Goal: Information Seeking & Learning: Learn about a topic

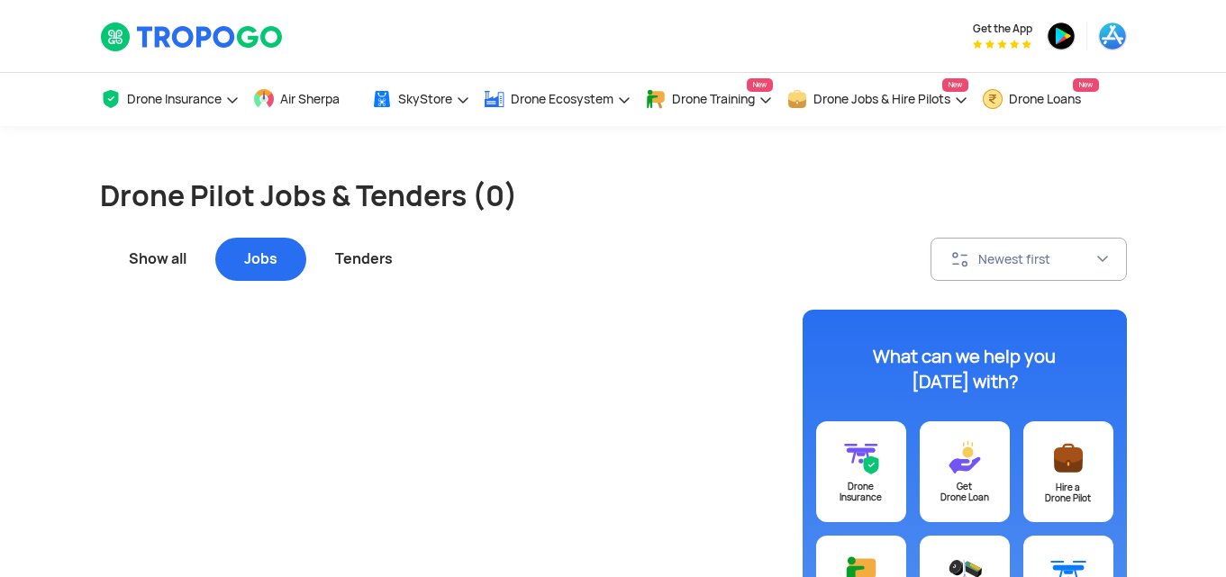
click at [239, 262] on div "Jobs" at bounding box center [260, 259] width 91 height 43
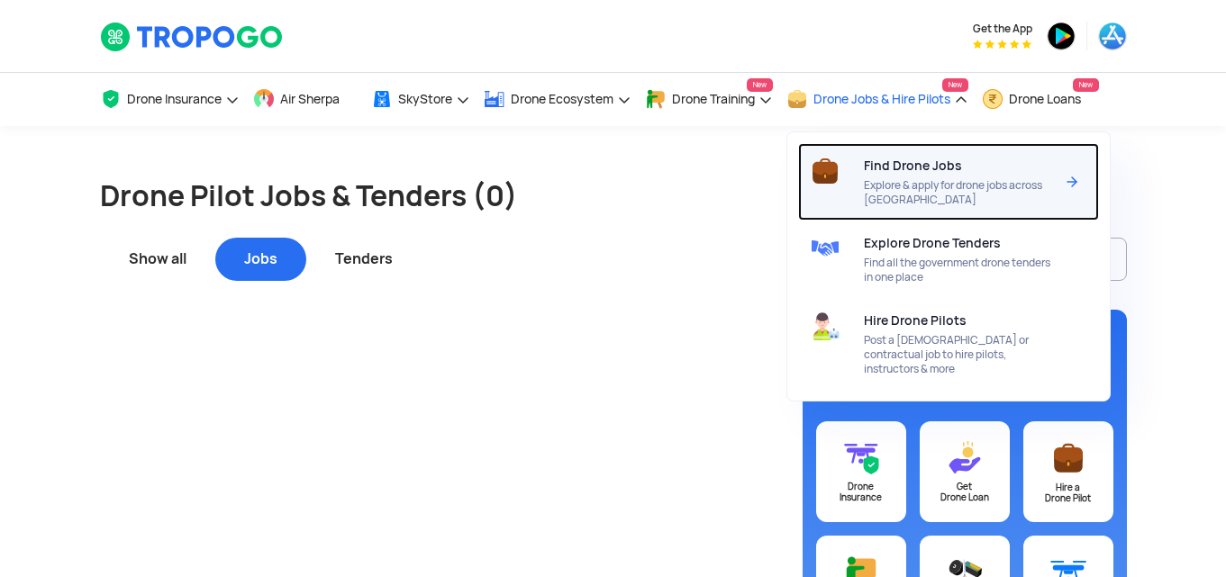
click at [908, 184] on span "Explore & apply for drone jobs across [GEOGRAPHIC_DATA]" at bounding box center [959, 192] width 190 height 29
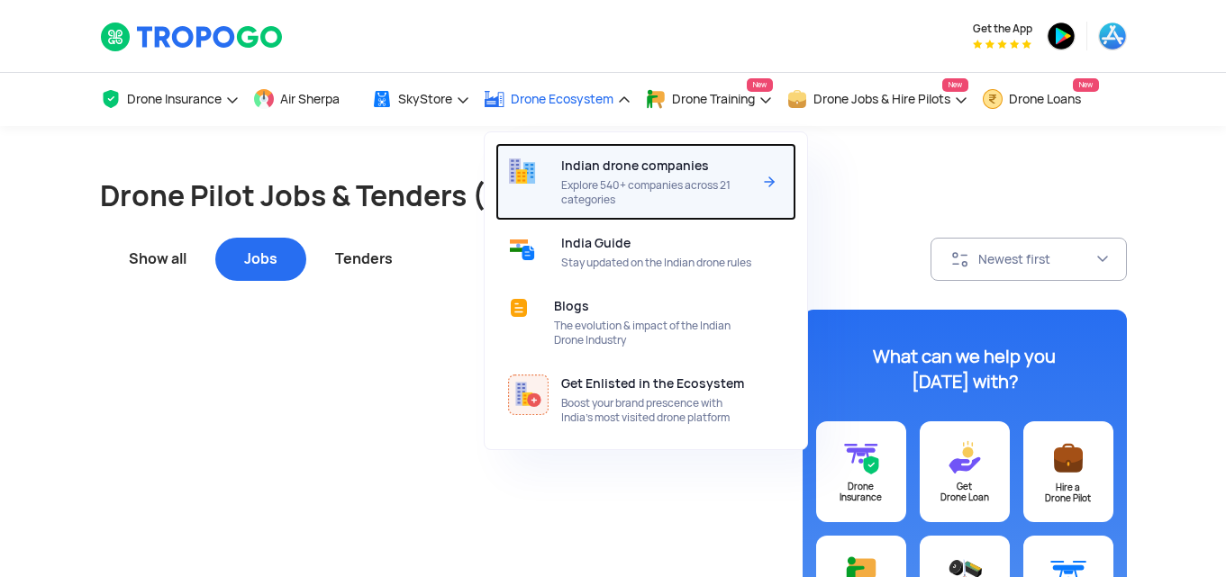
click at [638, 178] on span "Explore 540+ companies across 21 categories" at bounding box center [656, 192] width 190 height 29
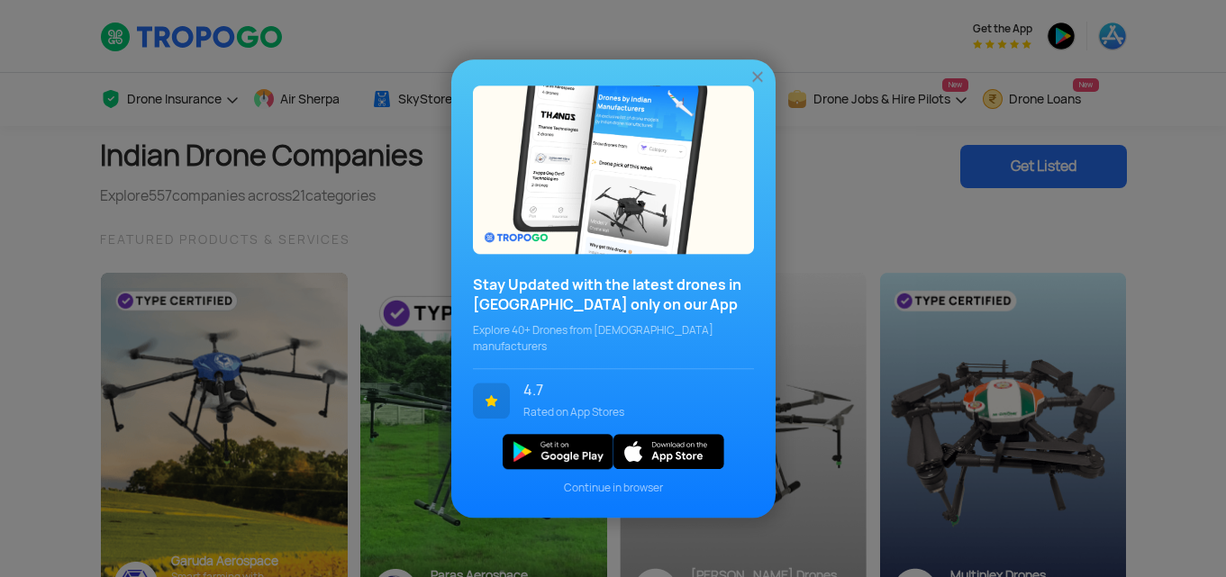
scroll to position [505, 0]
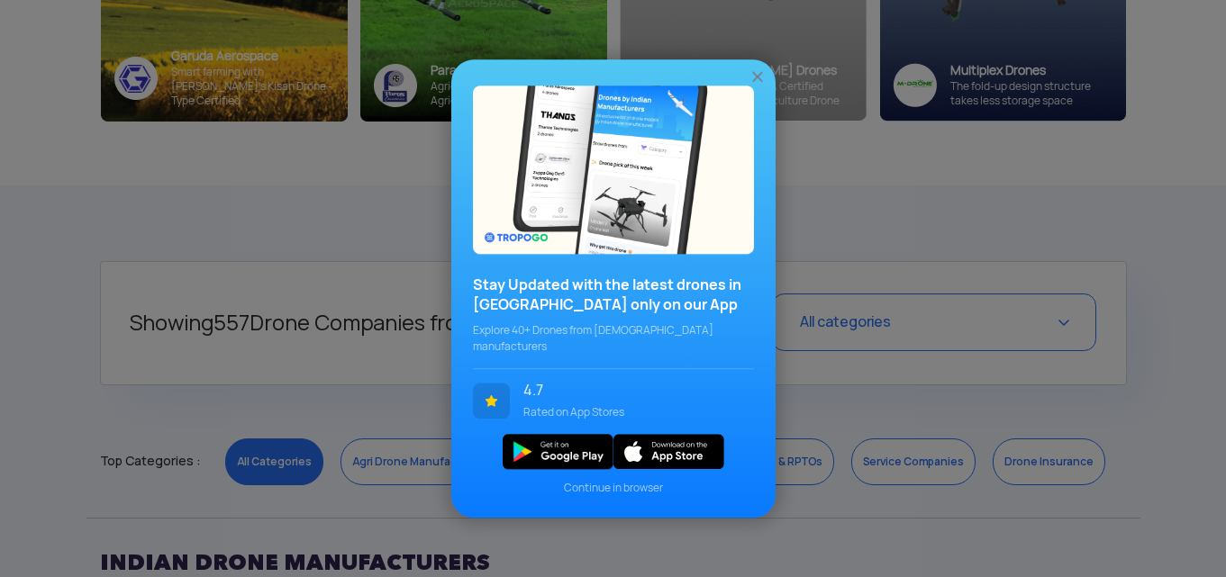
click at [758, 84] on img at bounding box center [758, 77] width 18 height 18
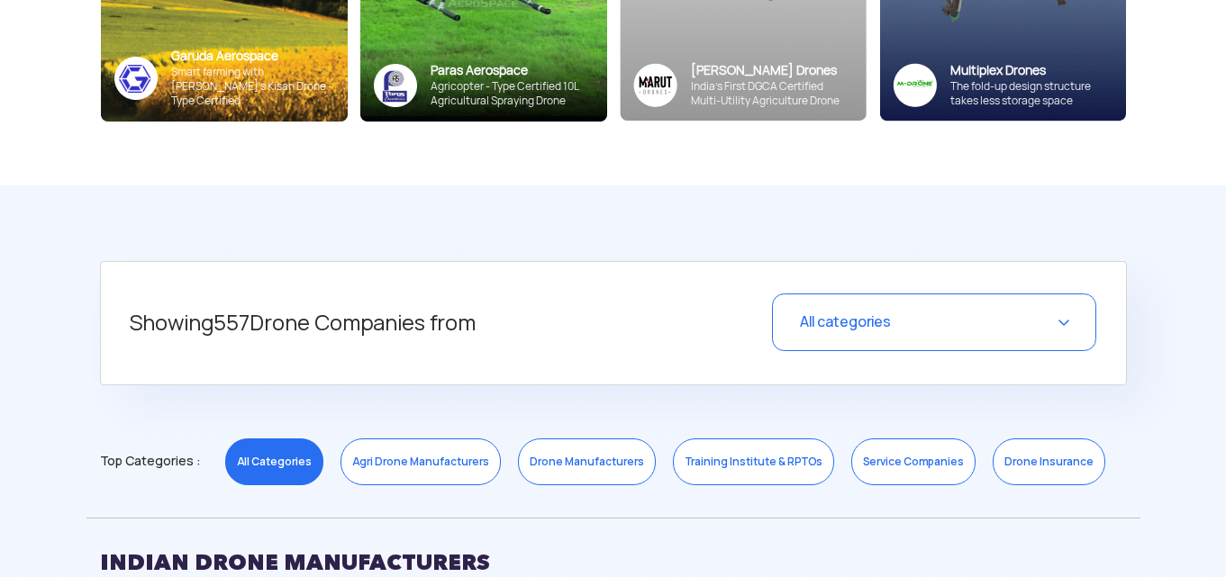
click at [868, 326] on span "All categories" at bounding box center [845, 322] width 91 height 19
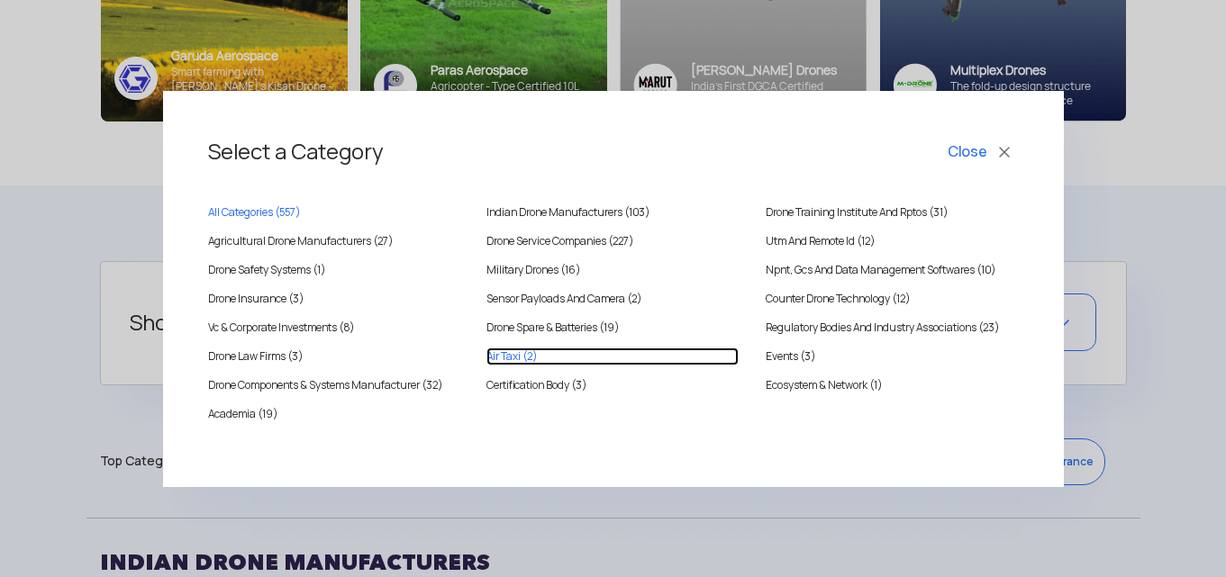
click at [507, 357] on Taxi "Air Taxi (2)" at bounding box center [612, 357] width 252 height 18
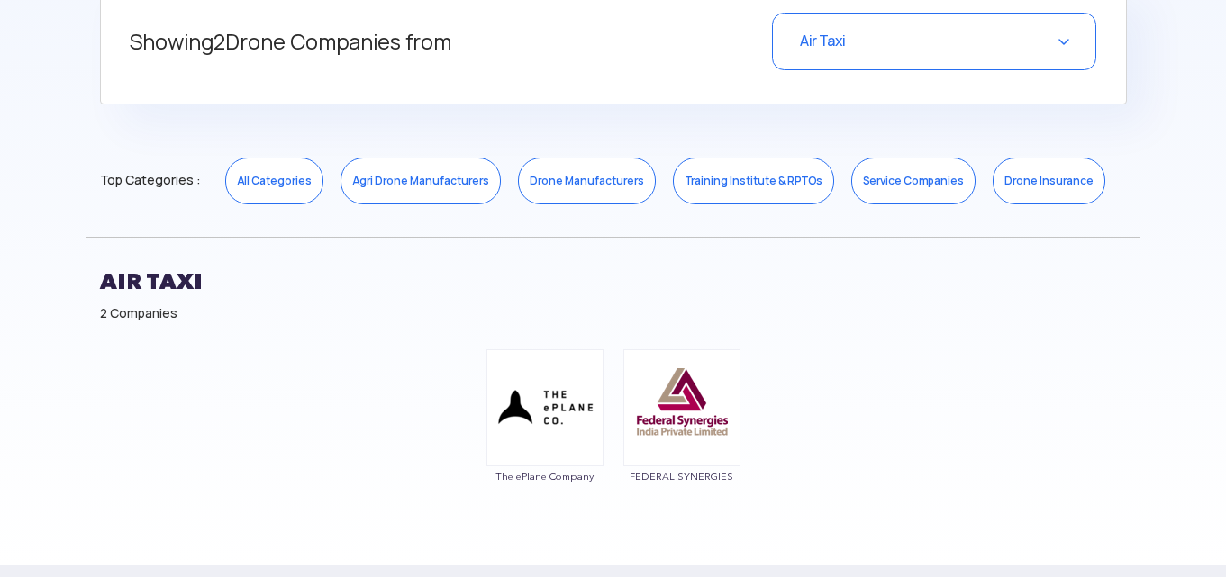
scroll to position [812, 0]
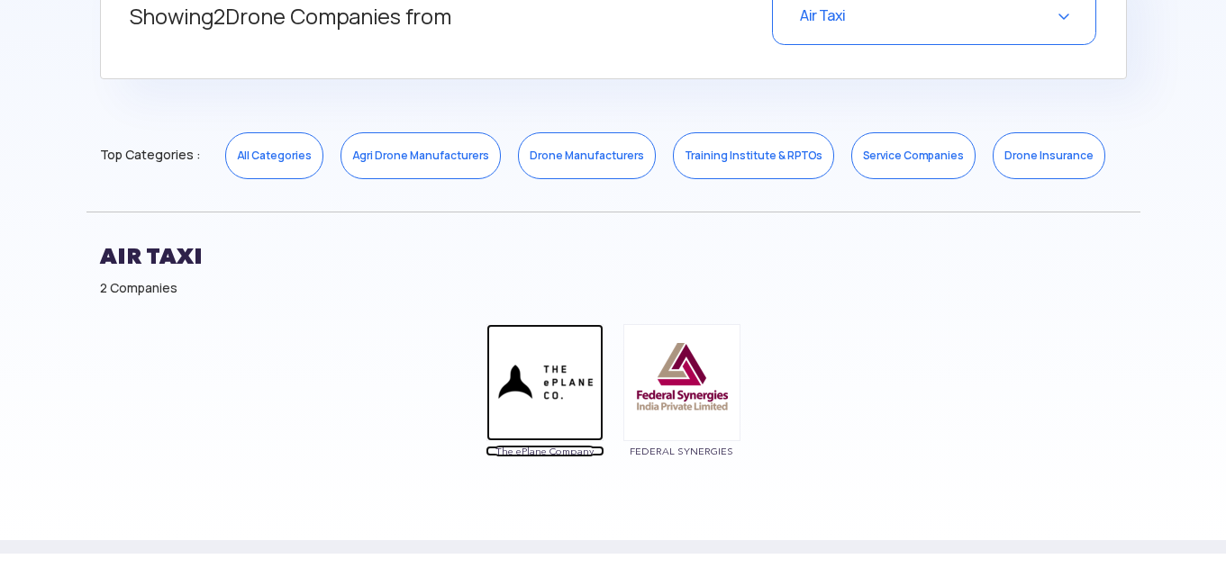
click at [559, 392] on img at bounding box center [544, 382] width 117 height 117
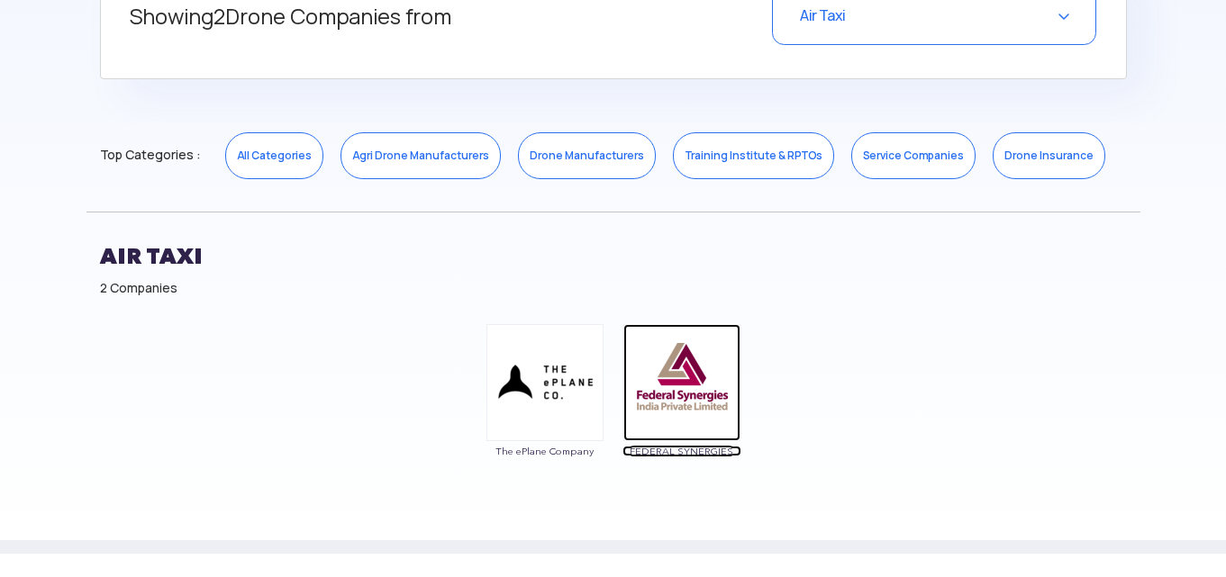
click at [678, 369] on img at bounding box center [681, 382] width 117 height 117
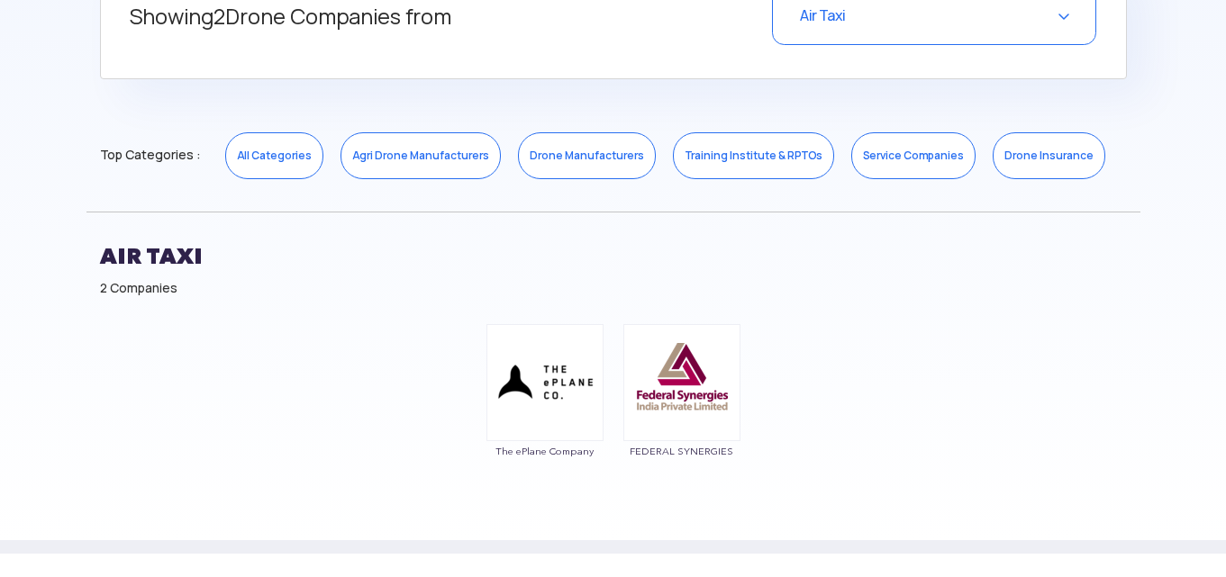
click at [875, 170] on link "Service Companies" at bounding box center [913, 155] width 124 height 47
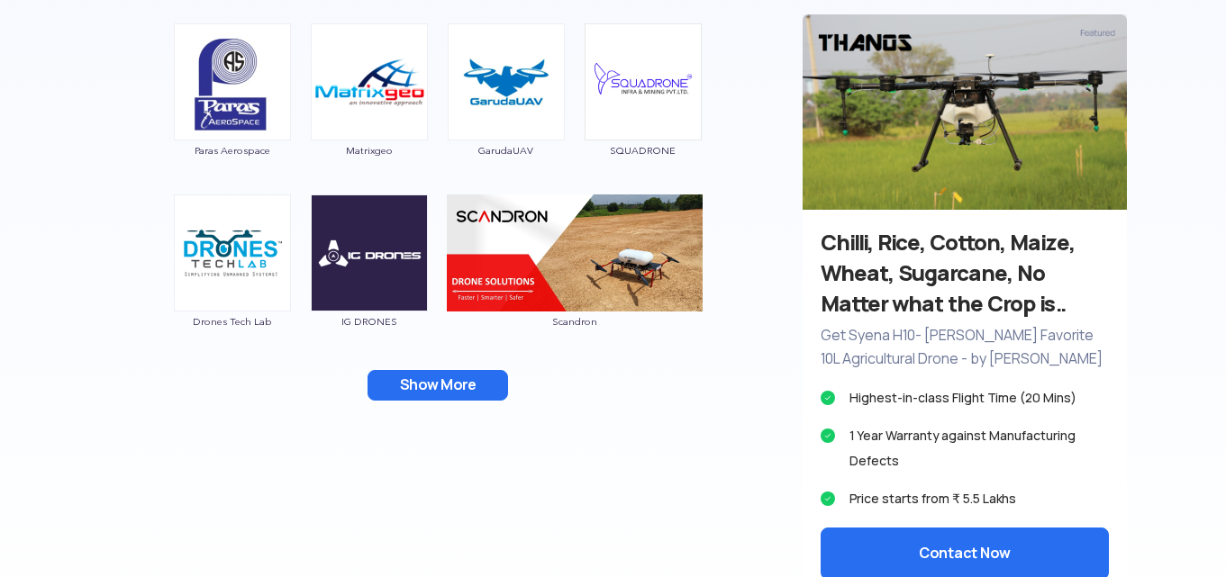
scroll to position [1114, 0]
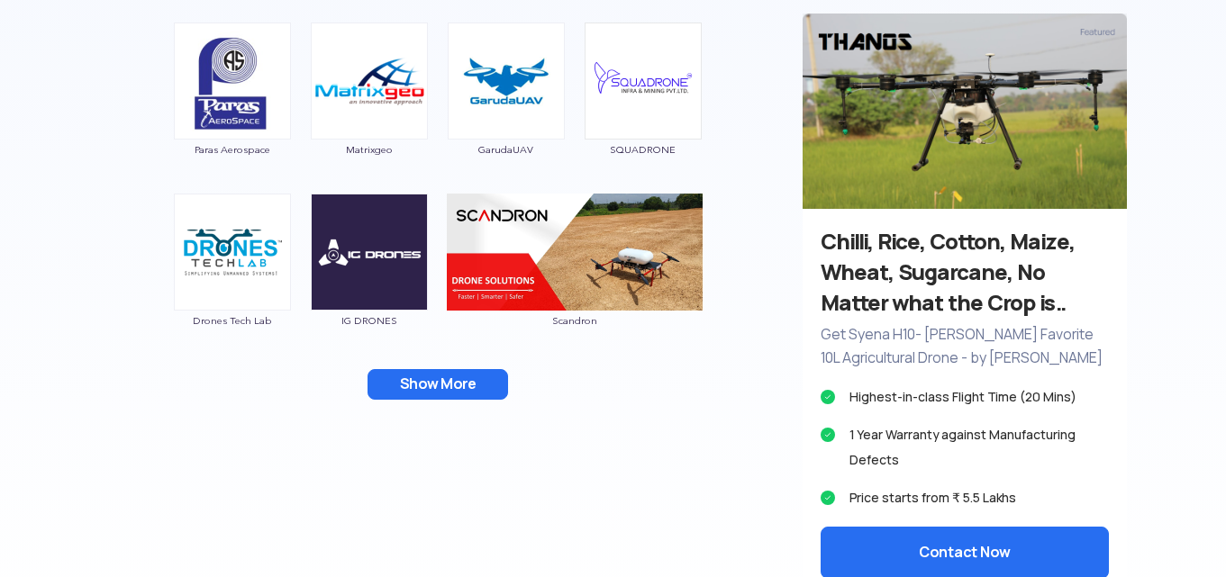
click at [464, 382] on button "Show More" at bounding box center [438, 384] width 141 height 31
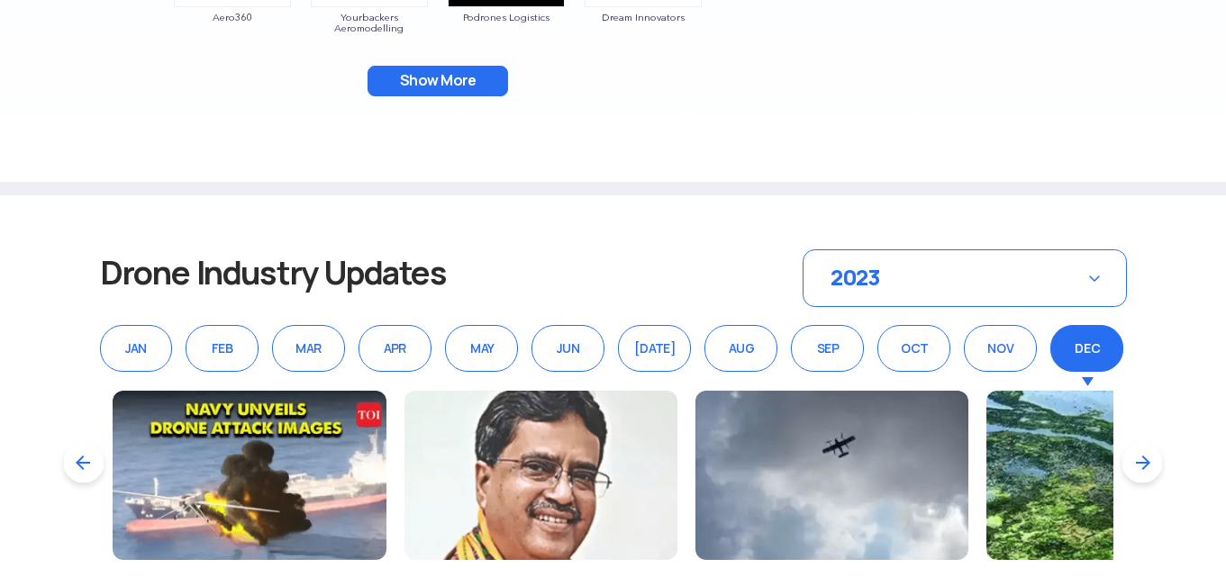
scroll to position [1768, 0]
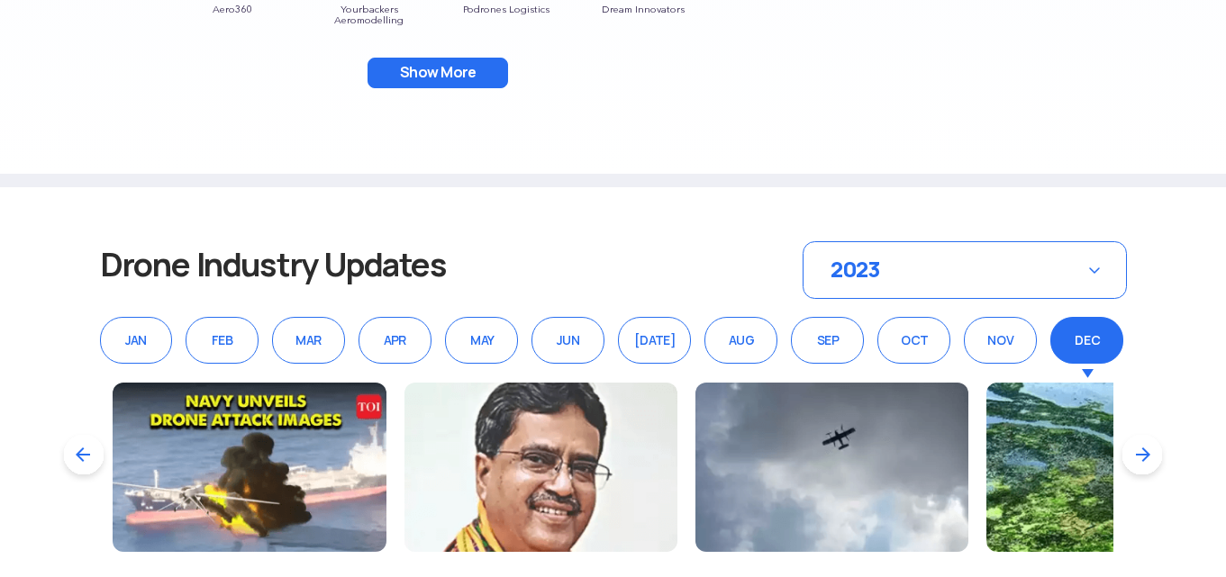
click at [1098, 279] on div "2023" at bounding box center [965, 270] width 324 height 58
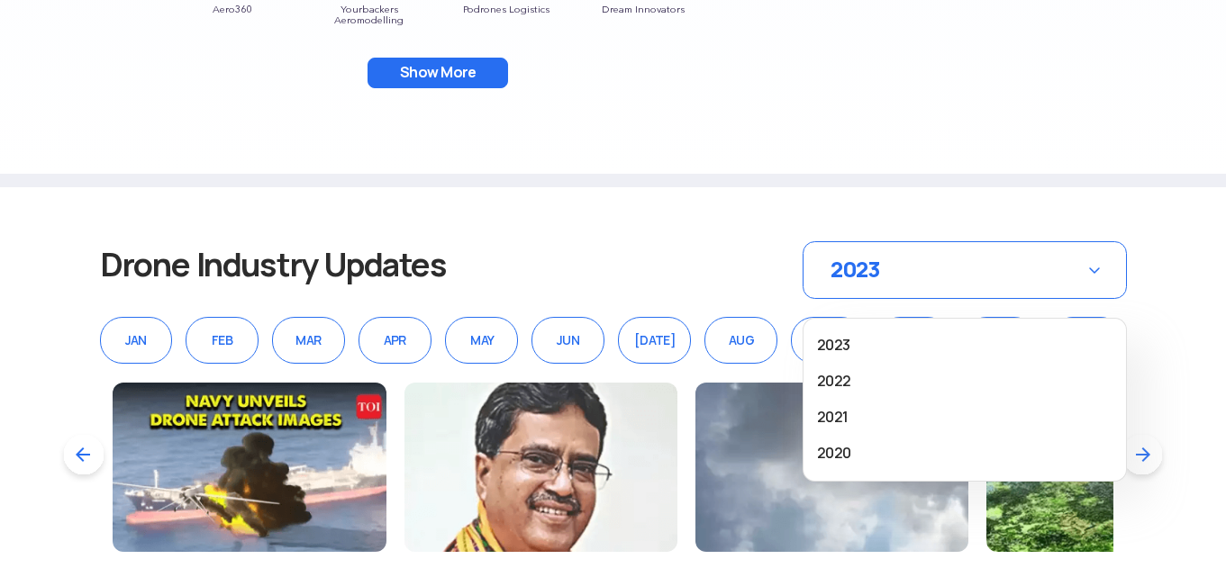
click at [1155, 282] on section "Drone Industry Updates 2023 2023 2022 2021 2020 JAN FEB MAR APR MAY JUN JUL AUG…" at bounding box center [613, 470] width 1226 height 567
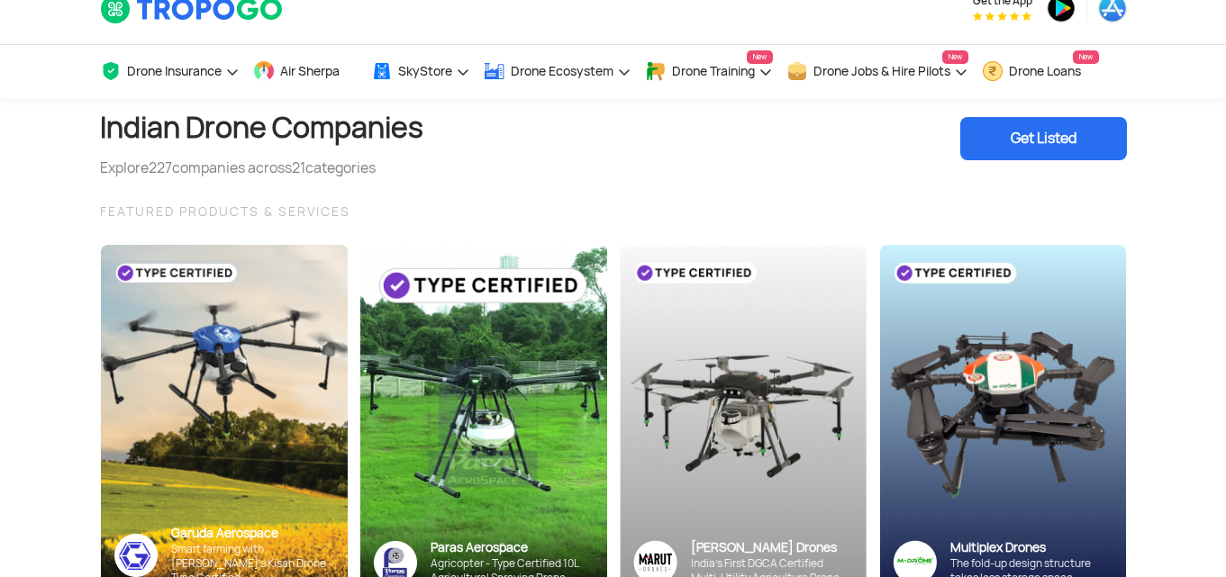
scroll to position [0, 0]
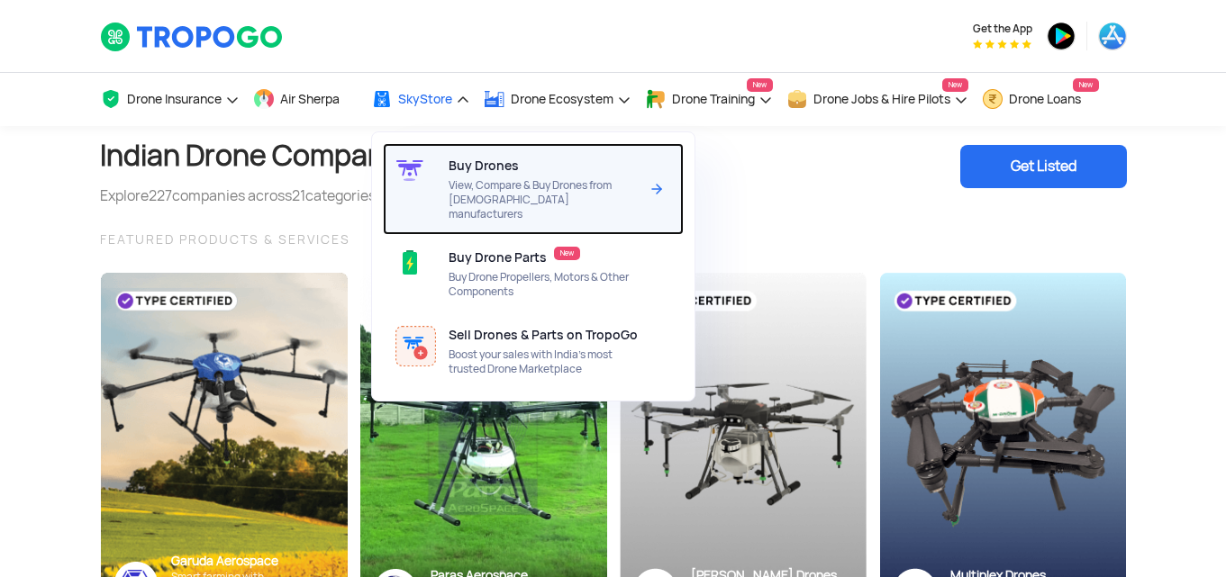
click at [519, 183] on span "View, Compare & Buy Drones from [DEMOGRAPHIC_DATA] manufacturers" at bounding box center [544, 199] width 190 height 43
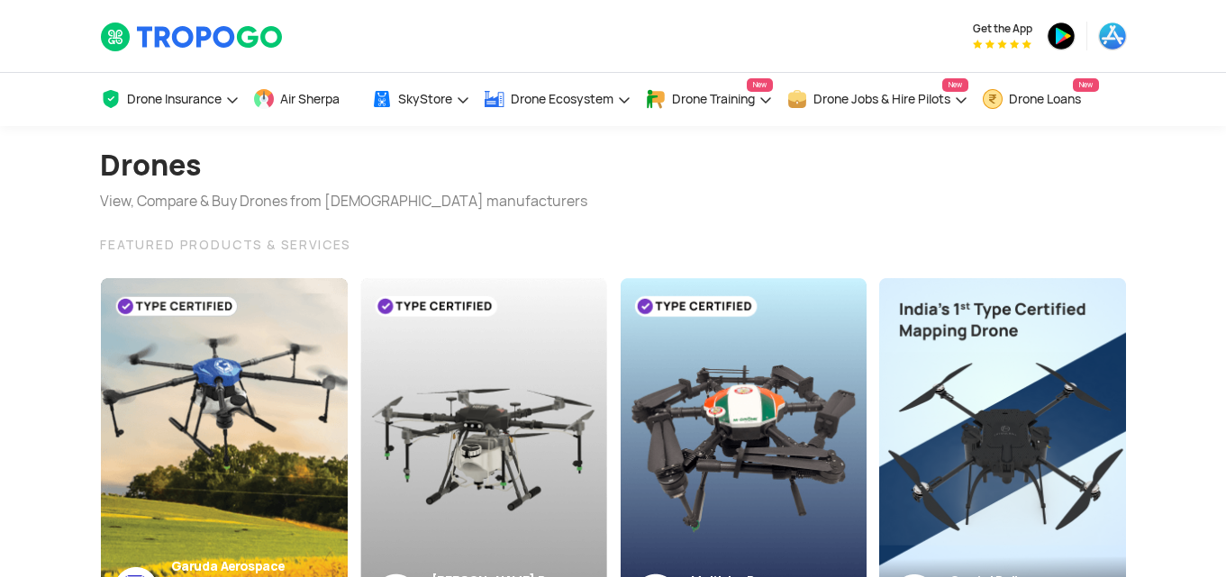
click at [1048, 195] on div "Drones View, Compare & Buy Drones from Indian manufacturers" at bounding box center [613, 169] width 1027 height 86
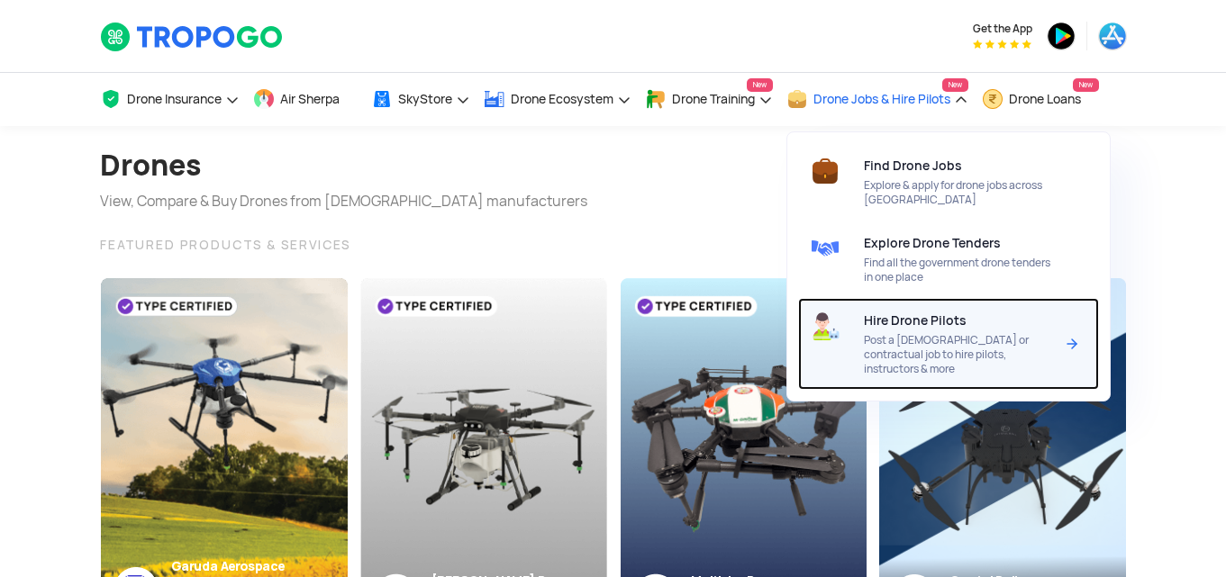
click at [1072, 321] on div at bounding box center [1079, 344] width 37 height 92
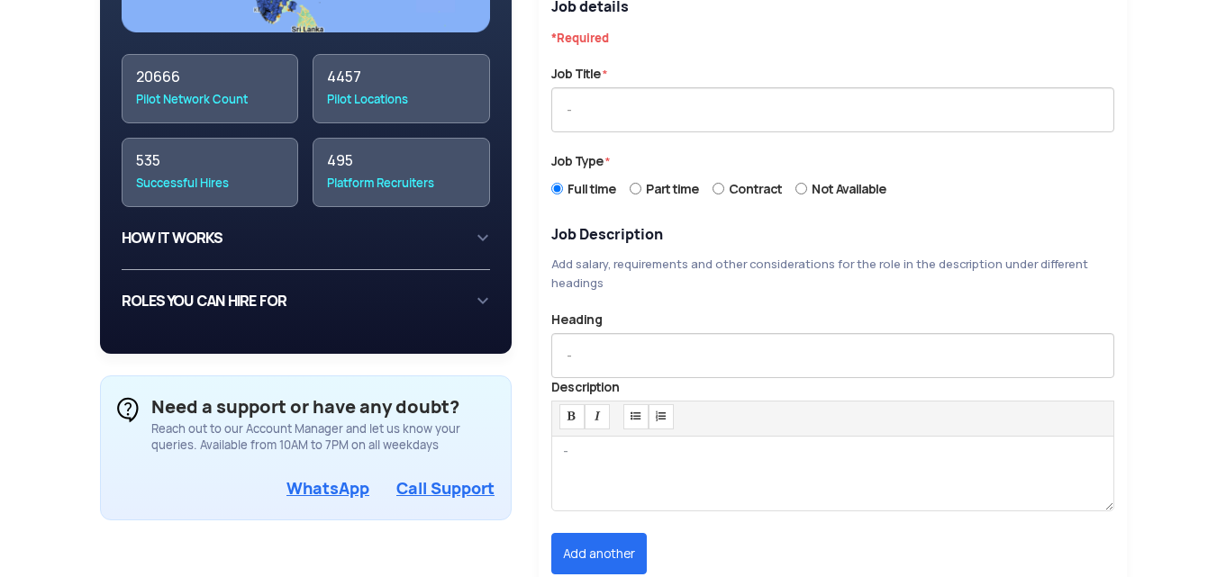
scroll to position [617, 0]
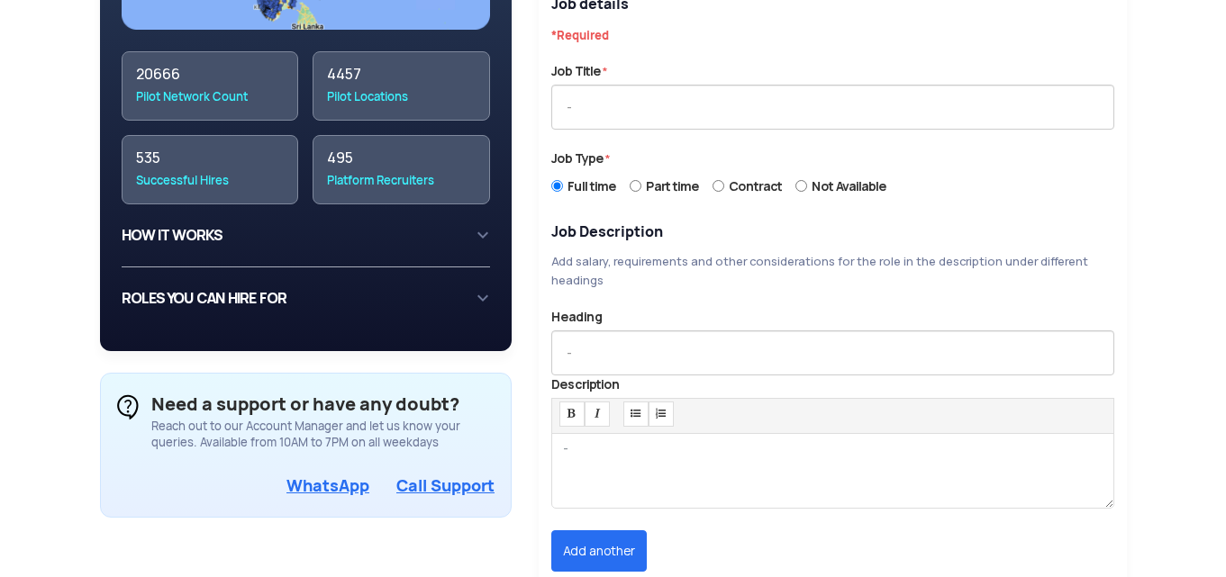
click at [478, 215] on div "HOW IT WORKS 1 Create an account on TropooGo with your work email or phone numb…" at bounding box center [306, 236] width 369 height 63
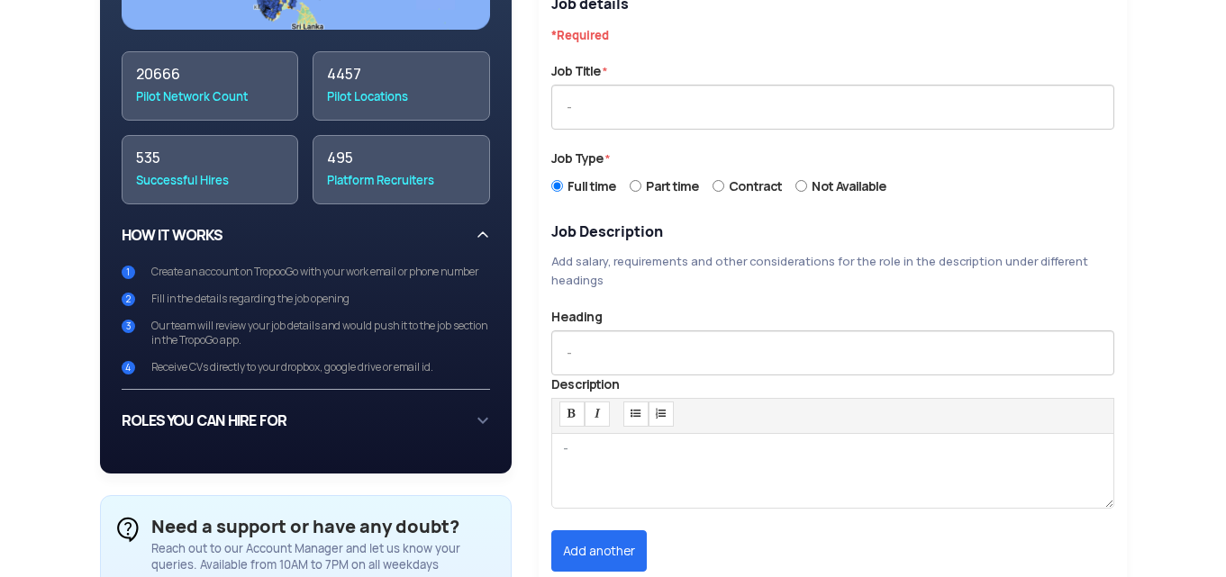
click at [452, 405] on div "ROLES YOU CAN HIRE FOR Currently, you can hire for the follwing roles on TropoG…" at bounding box center [306, 421] width 369 height 33
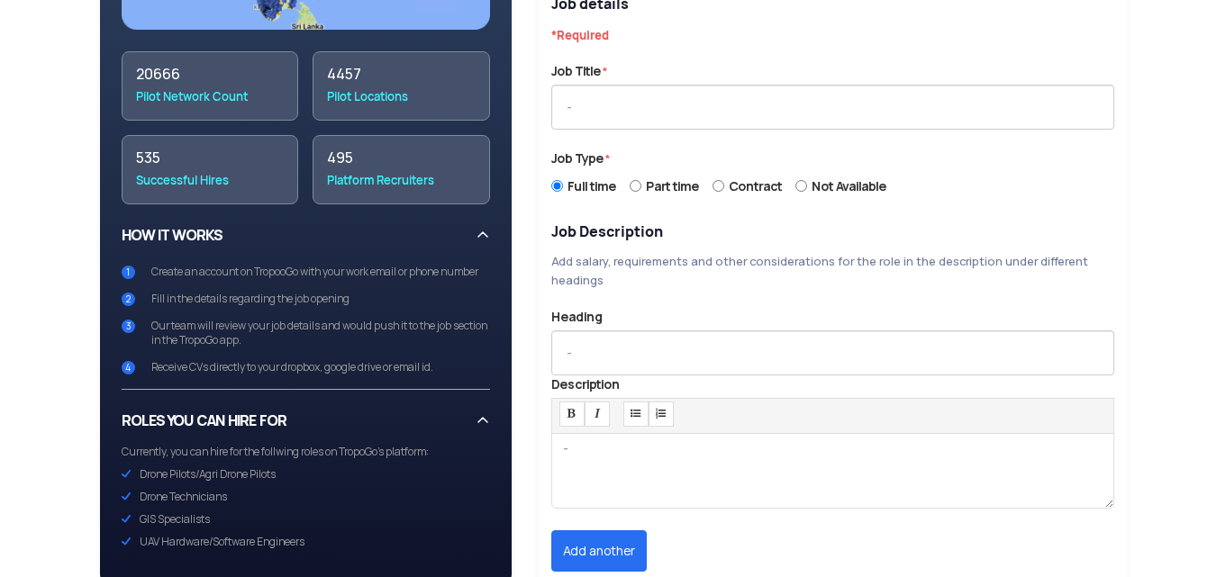
click at [480, 411] on div "ROLES YOU CAN HIRE FOR Currently, you can hire for the follwing roles on TropoG…" at bounding box center [306, 477] width 369 height 174
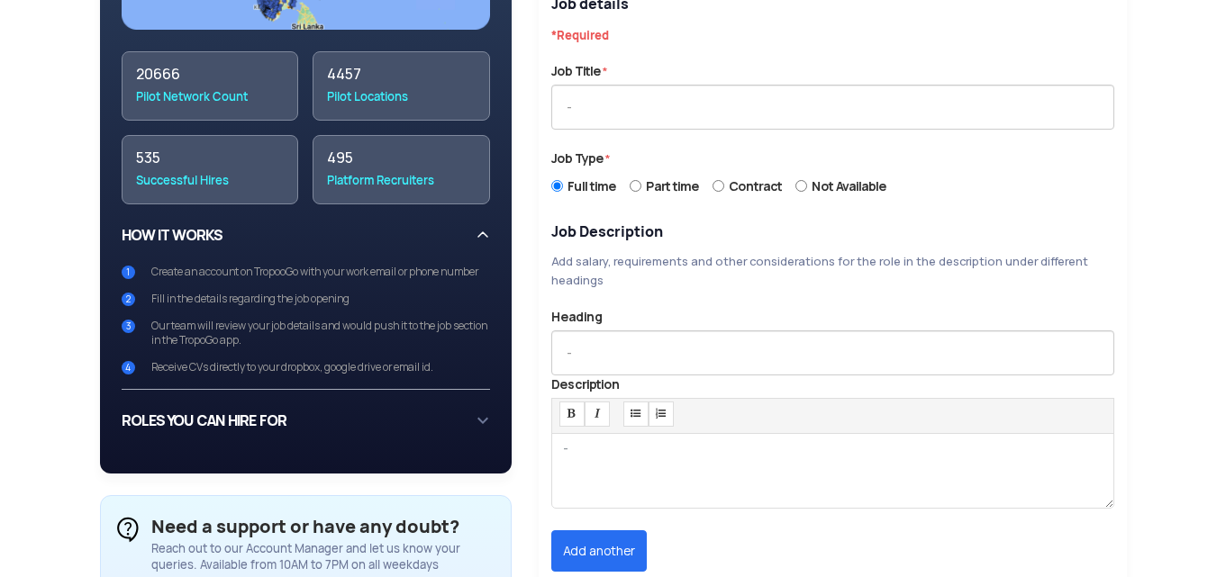
click at [482, 211] on div "HOW IT WORKS 1 Create an account on TropooGo with your work email or phone numb…" at bounding box center [306, 298] width 369 height 186
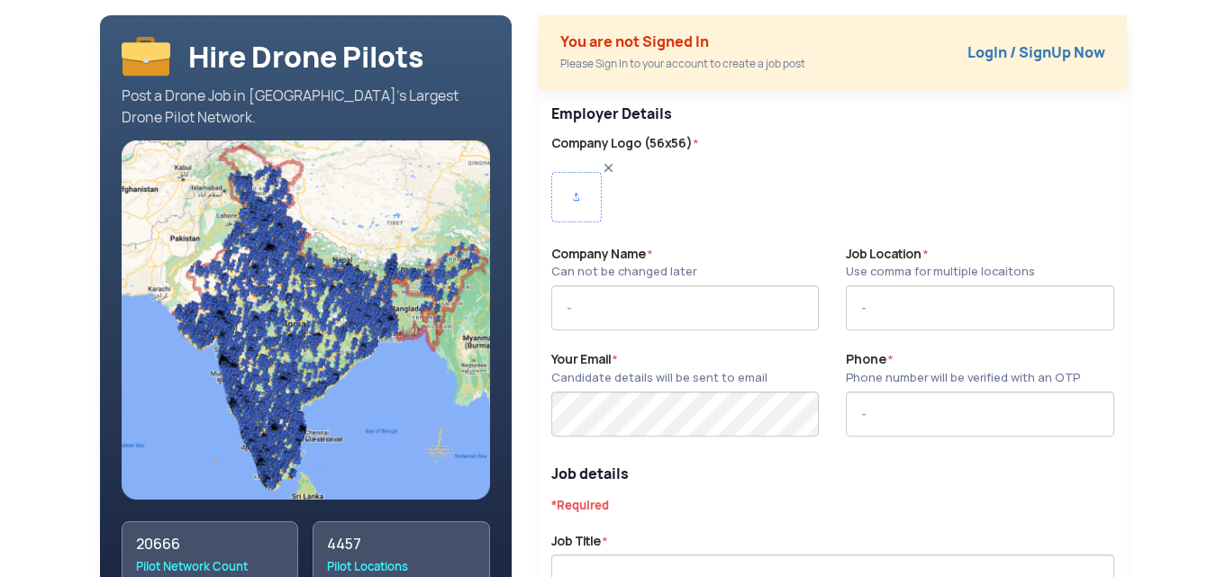
scroll to position [0, 0]
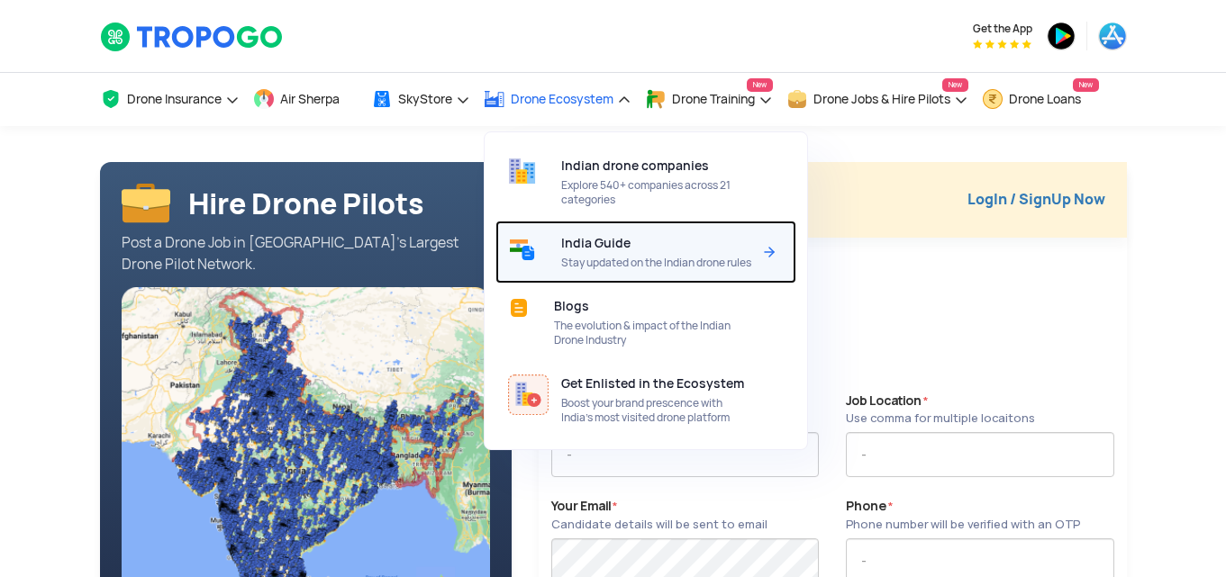
click at [741, 259] on span "Stay updated on the Indian drone rules" at bounding box center [656, 263] width 190 height 14
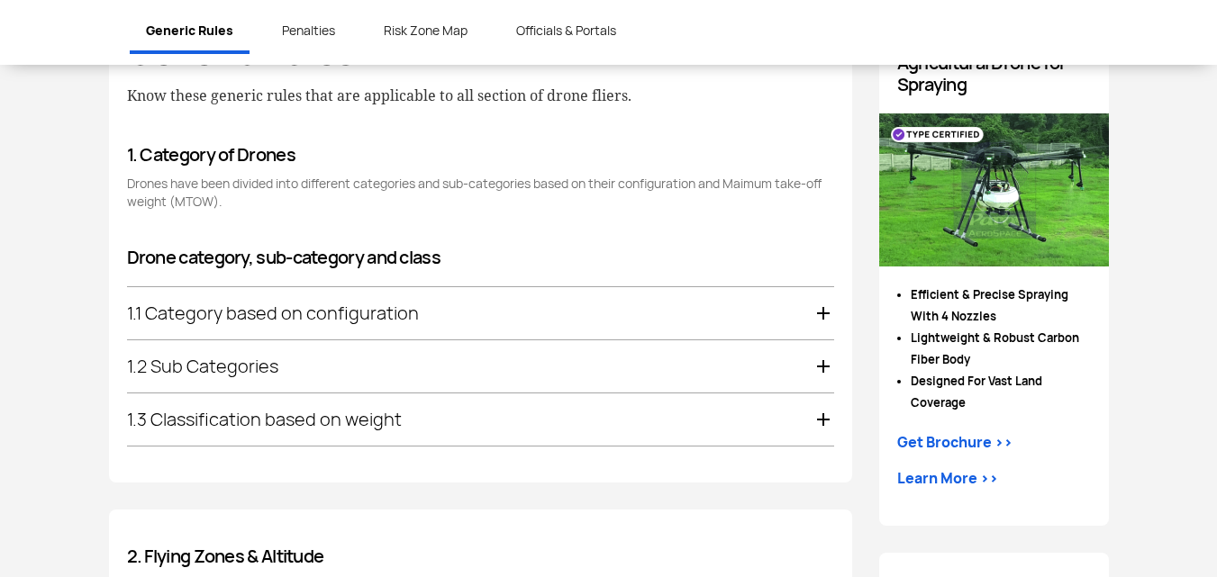
scroll to position [905, 0]
